Goal: Transaction & Acquisition: Purchase product/service

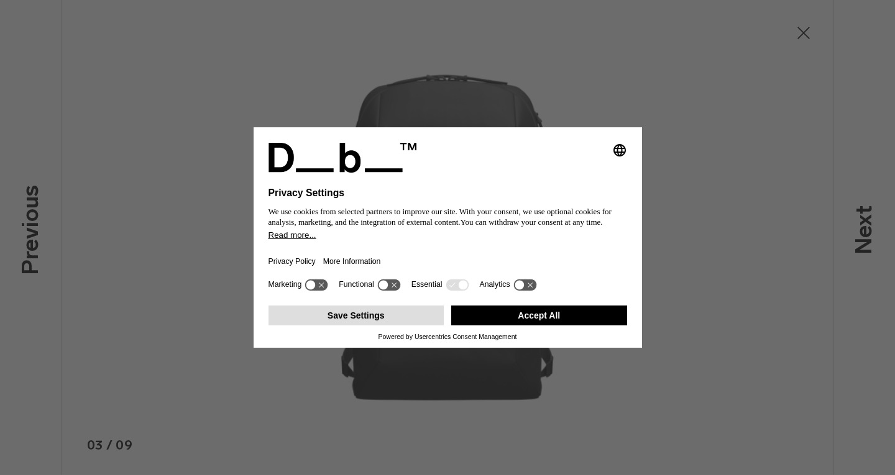
click at [387, 309] on button "Save Settings" at bounding box center [356, 316] width 176 height 20
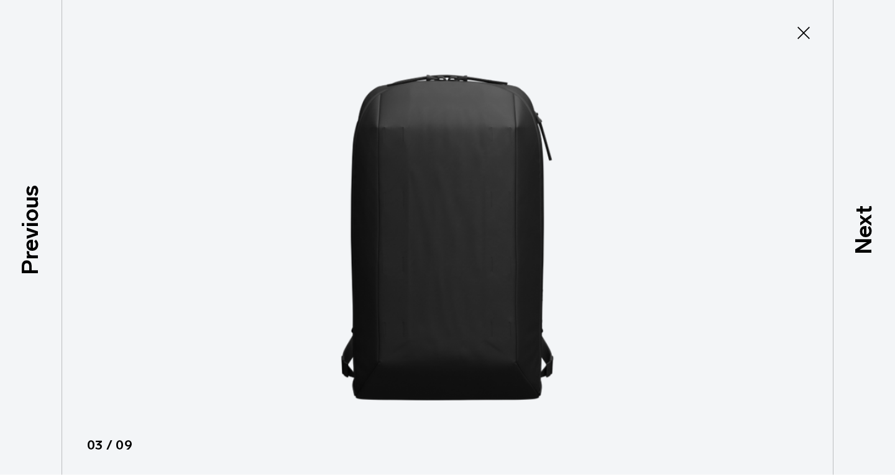
drag, startPoint x: 798, startPoint y: 34, endPoint x: 754, endPoint y: 51, distance: 46.8
click at [798, 34] on icon at bounding box center [803, 33] width 20 height 20
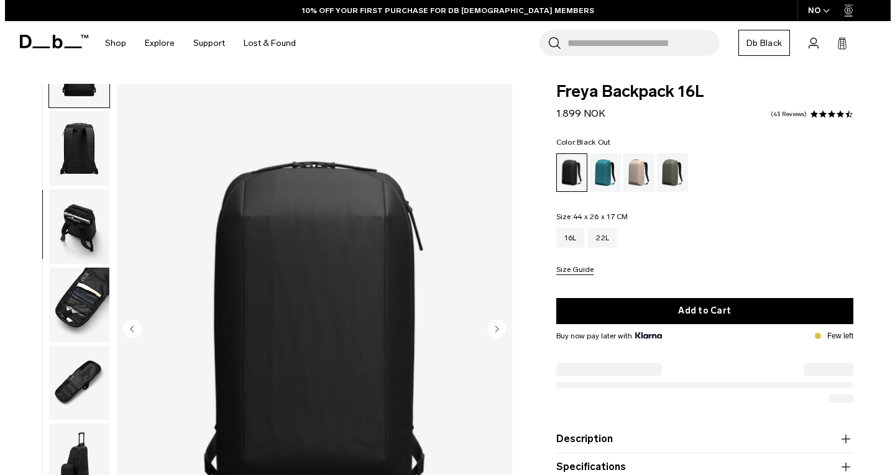
scroll to position [249, 0]
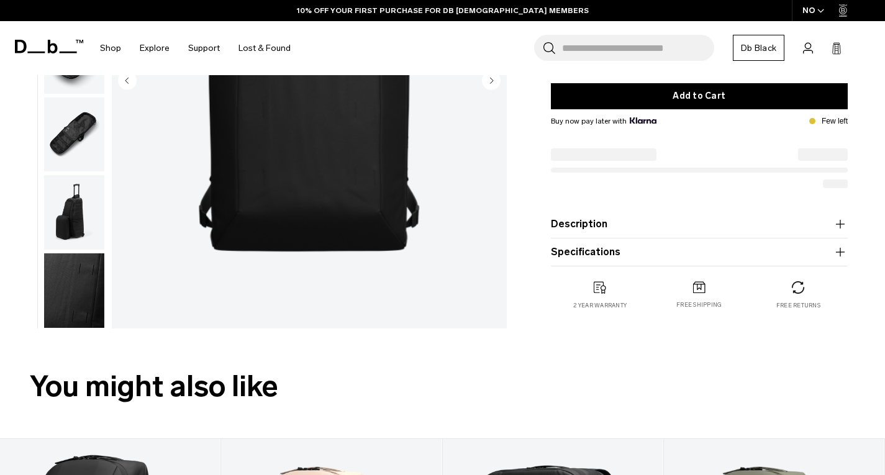
click at [73, 304] on img "button" at bounding box center [74, 290] width 60 height 75
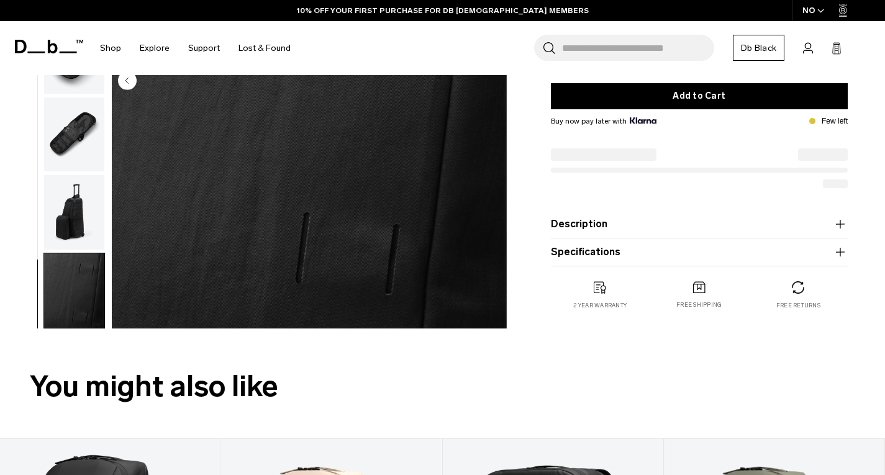
click at [295, 249] on img "9 / 9" at bounding box center [309, 81] width 395 height 493
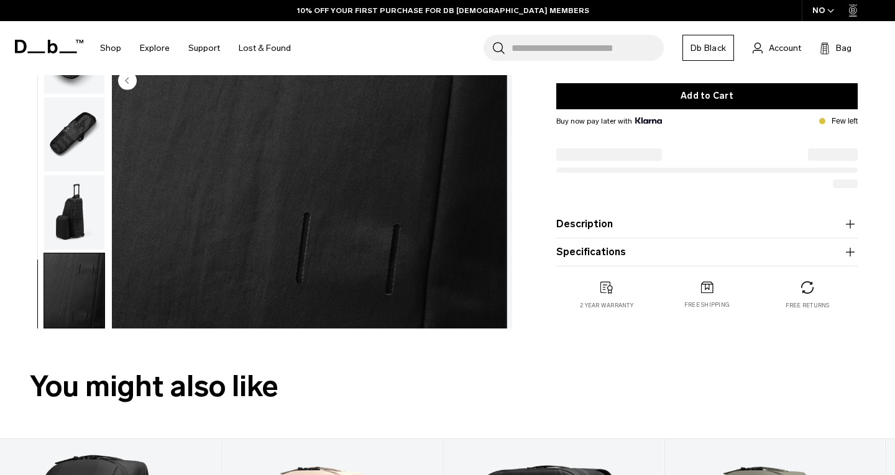
click at [0, 0] on img at bounding box center [0, 0] width 0 height 0
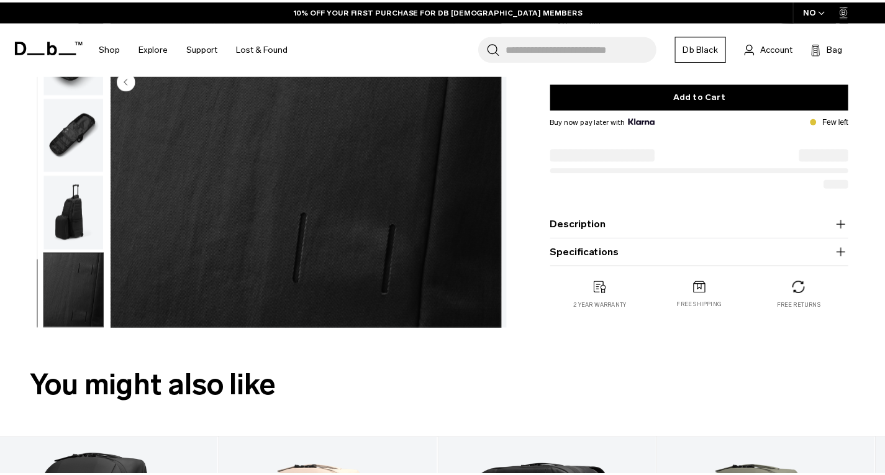
scroll to position [201, 0]
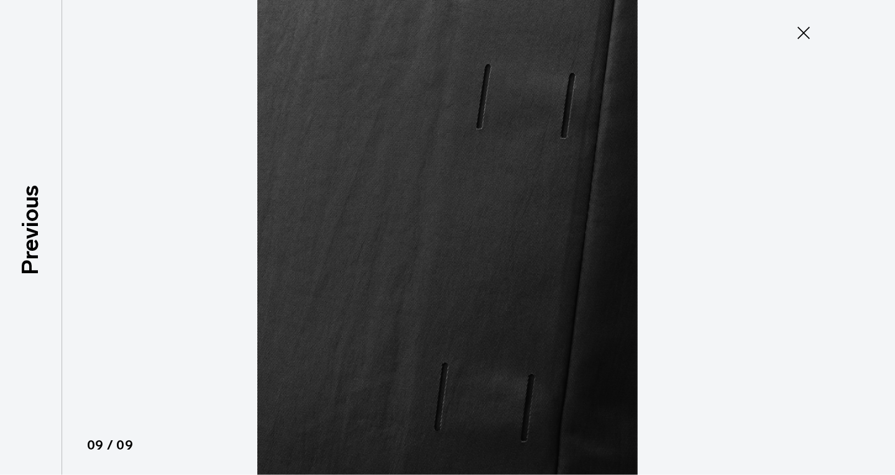
click at [295, 248] on img at bounding box center [447, 237] width 559 height 475
click at [295, 249] on img at bounding box center [447, 237] width 559 height 475
click at [802, 26] on icon at bounding box center [803, 33] width 20 height 20
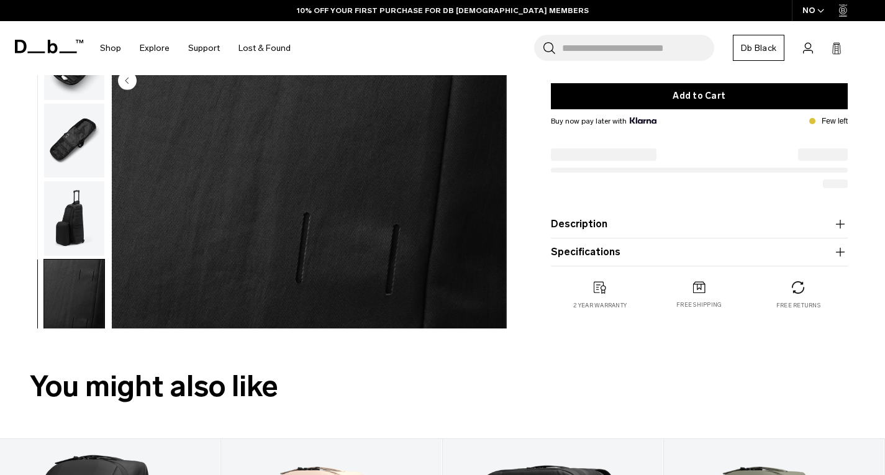
scroll to position [208, 0]
